Goal: Contribute content: Add original content to the website for others to see

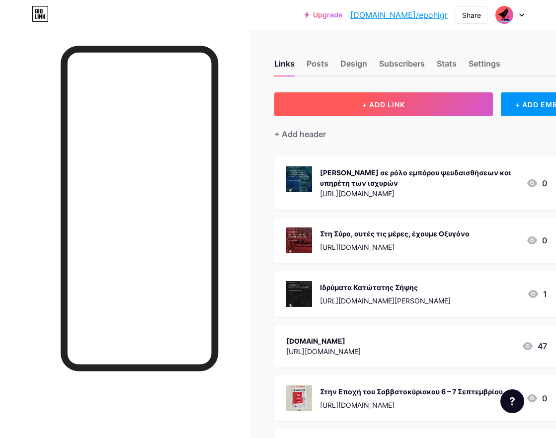
click at [380, 106] on span "+ ADD LINK" at bounding box center [383, 104] width 43 height 8
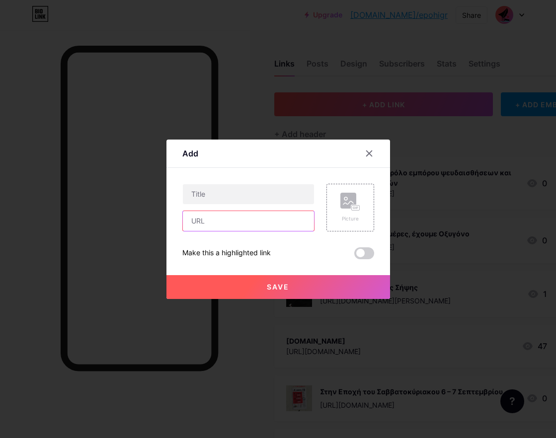
click at [206, 217] on input "text" at bounding box center [248, 221] width 131 height 20
paste input "[URL][DOMAIN_NAME]"
type input "[URL][DOMAIN_NAME]"
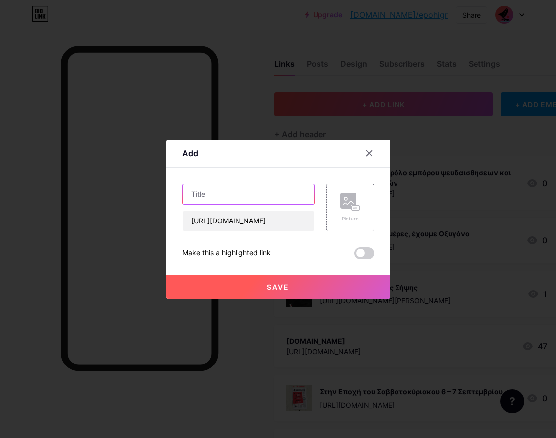
click at [222, 200] on input "text" at bounding box center [248, 194] width 131 height 20
click at [231, 197] on input "text" at bounding box center [248, 194] width 131 height 20
paste input "[PERSON_NAME]"
type input "[PERSON_NAME]"
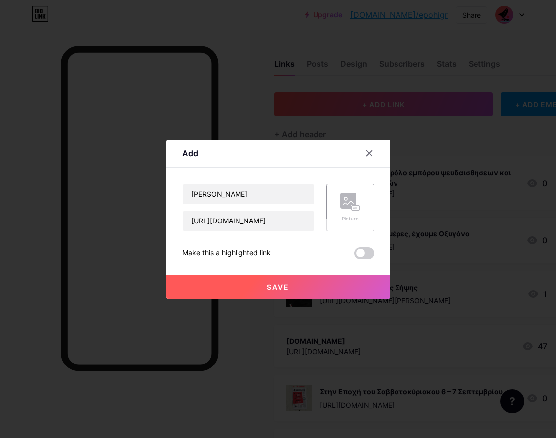
click at [350, 206] on rect at bounding box center [348, 201] width 16 height 16
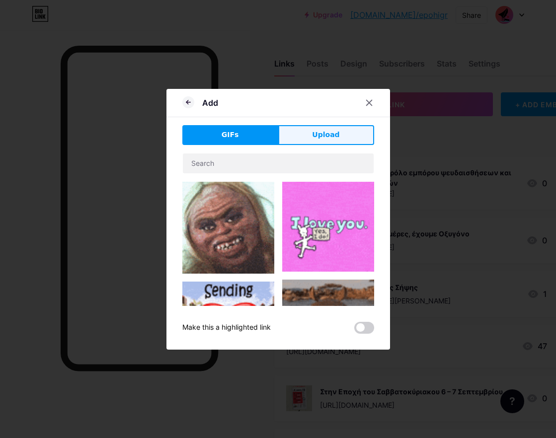
click at [300, 127] on button "Upload" at bounding box center [326, 135] width 96 height 20
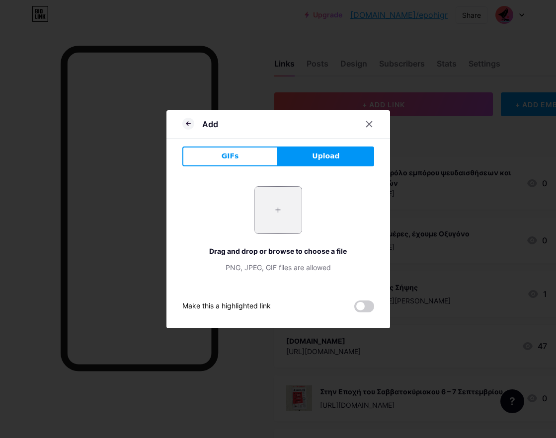
click at [287, 216] on input "file" at bounding box center [278, 210] width 47 height 47
type input "C:\fakepath\roi_[DATE].png"
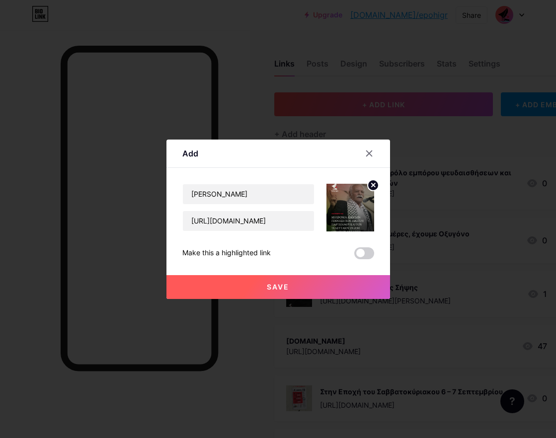
click at [275, 286] on span "Save" at bounding box center [278, 287] width 22 height 8
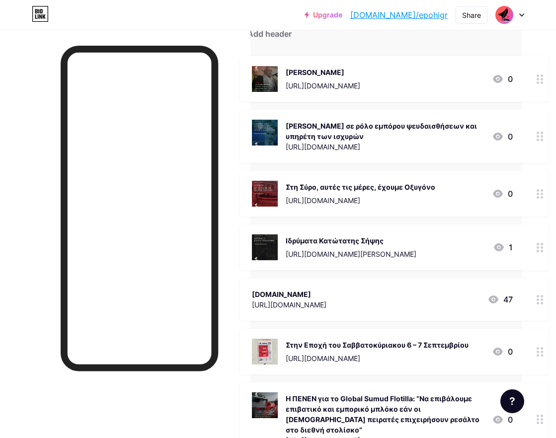
scroll to position [0, 34]
